Goal: Check status

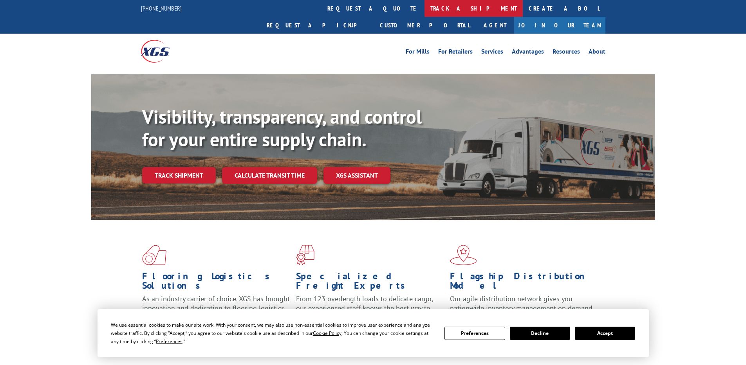
click at [424, 9] on link "track a shipment" at bounding box center [473, 8] width 98 height 17
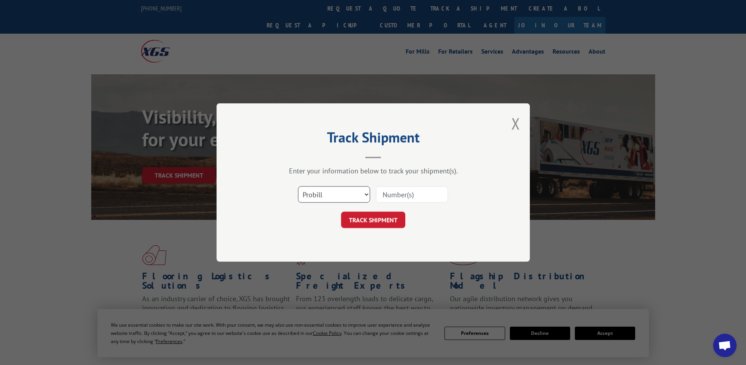
click at [323, 196] on select "Select category... Probill BOL PO" at bounding box center [334, 194] width 72 height 16
select select "po"
click at [298, 186] on select "Select category... Probill BOL PO" at bounding box center [334, 194] width 72 height 16
click at [385, 189] on input at bounding box center [412, 194] width 72 height 16
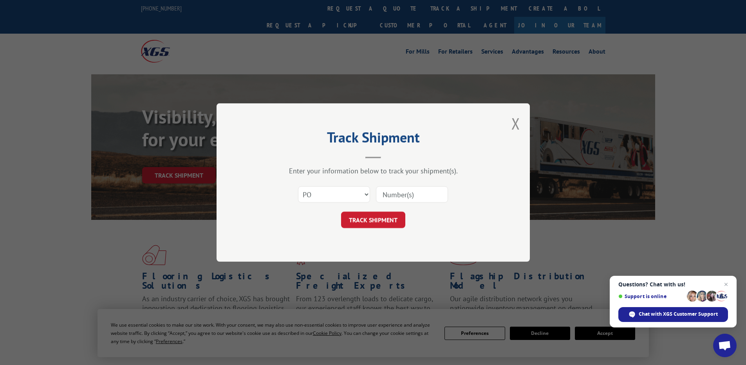
paste input "52544219"
drag, startPoint x: 379, startPoint y: 194, endPoint x: 385, endPoint y: 194, distance: 5.9
click at [382, 194] on input "52544219" at bounding box center [412, 194] width 72 height 16
type input "52544219"
click at [370, 221] on button "TRACK SHIPMENT" at bounding box center [373, 220] width 64 height 16
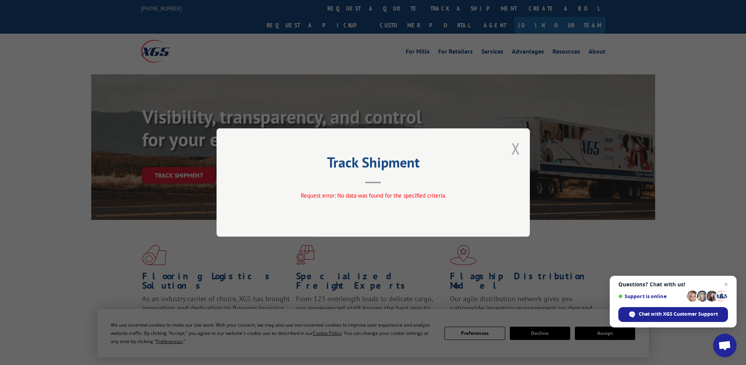
click at [515, 150] on button "Close modal" at bounding box center [515, 148] width 9 height 21
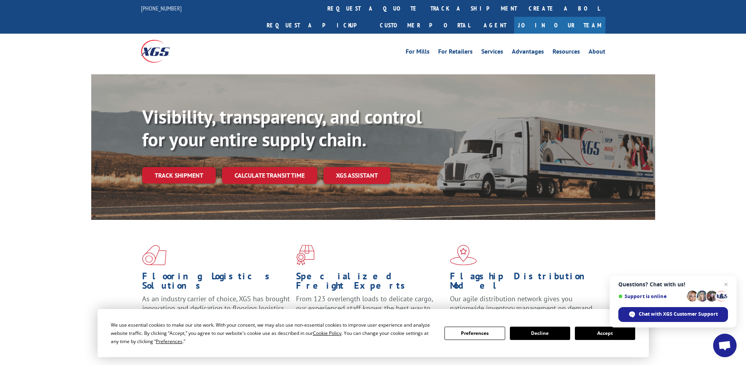
drag, startPoint x: 337, startPoint y: 11, endPoint x: 319, endPoint y: 19, distance: 20.1
click at [424, 11] on link "track a shipment" at bounding box center [473, 8] width 98 height 17
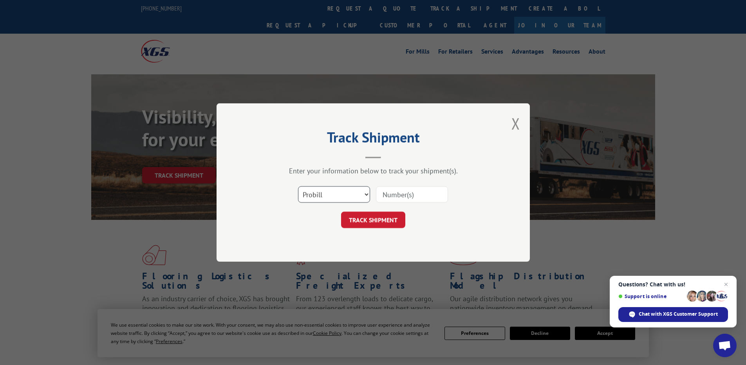
click at [325, 196] on select "Select category... Probill BOL PO" at bounding box center [334, 194] width 72 height 16
select select "bol"
click at [298, 186] on select "Select category... Probill BOL PO" at bounding box center [334, 194] width 72 height 16
paste input "52544219"
click at [382, 196] on input "52544219" at bounding box center [412, 194] width 72 height 16
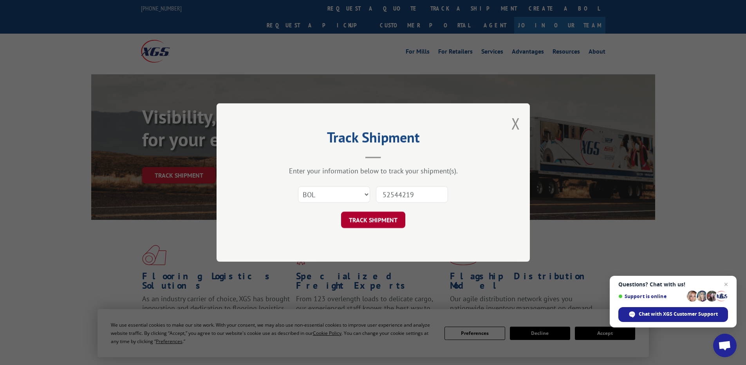
type input "52544219"
click at [369, 225] on button "TRACK SHIPMENT" at bounding box center [373, 220] width 64 height 16
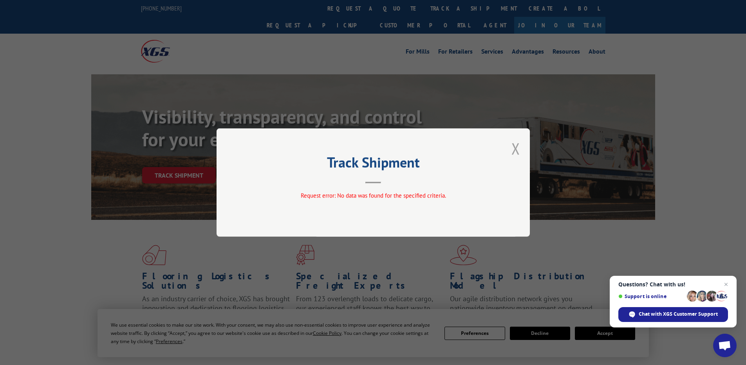
click at [514, 150] on button "Close modal" at bounding box center [515, 148] width 9 height 21
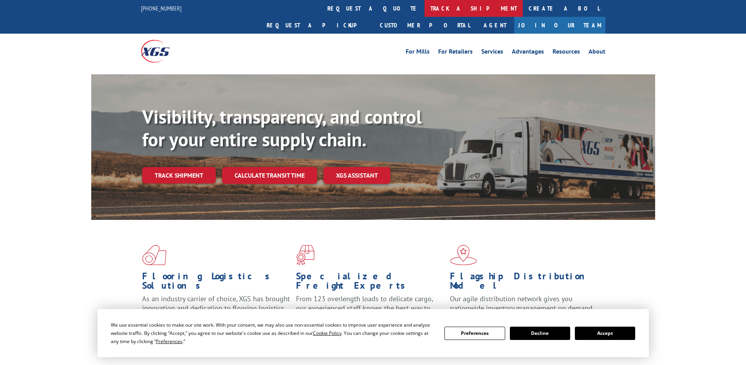
click at [424, 6] on link "track a shipment" at bounding box center [473, 8] width 98 height 17
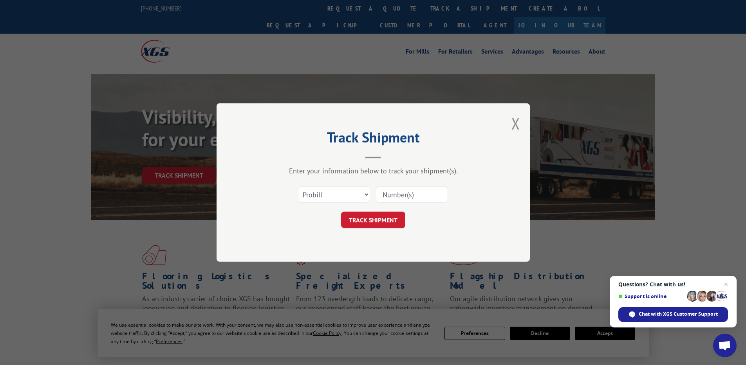
paste input "75528768"
click at [393, 193] on input "75528768" at bounding box center [412, 194] width 72 height 16
type input "75528768"
click at [333, 197] on select "Select category... Probill BOL PO" at bounding box center [334, 194] width 72 height 16
select select "po"
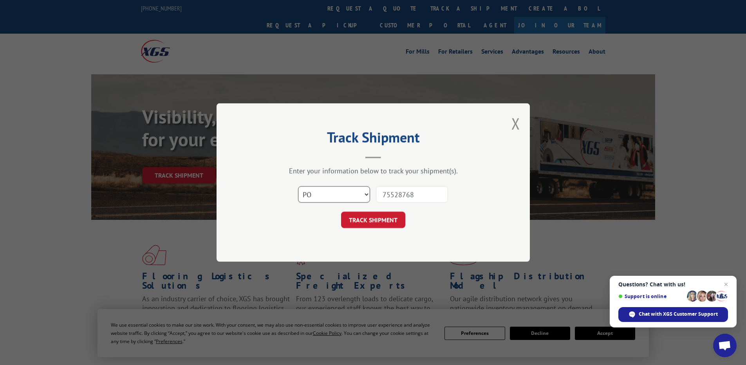
click at [298, 186] on select "Select category... Probill BOL PO" at bounding box center [334, 194] width 72 height 16
click at [377, 219] on button "TRACK SHIPMENT" at bounding box center [373, 220] width 64 height 16
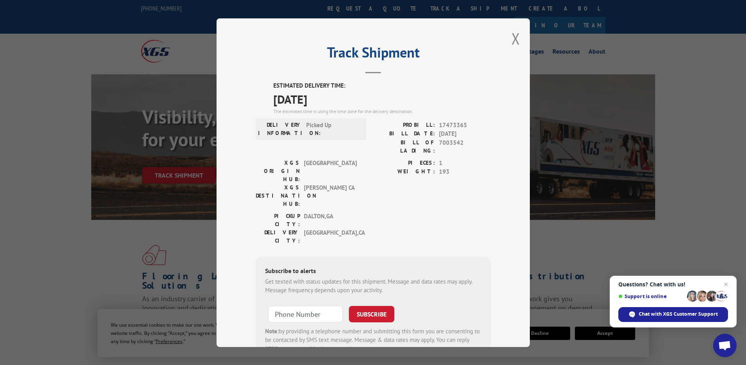
click at [603, 230] on div "Track Shipment ESTIMATED DELIVERY TIME: [DATE] The estimated time is using the …" at bounding box center [373, 182] width 746 height 365
click at [512, 41] on button "Close modal" at bounding box center [515, 38] width 9 height 21
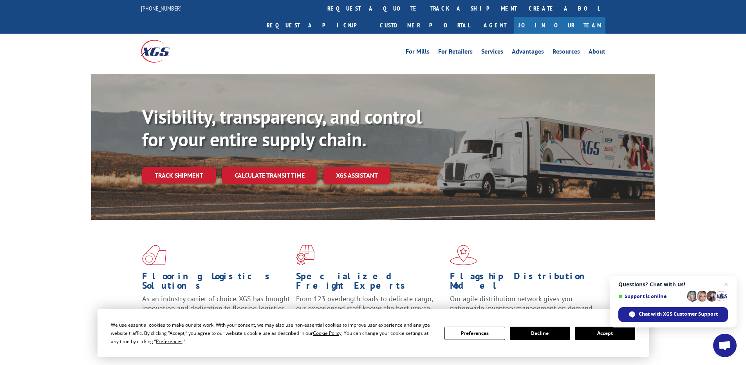
click at [670, 242] on div "Flooring Logistics Solutions As an industry carrier of choice, XGS has brought …" at bounding box center [373, 298] width 746 height 157
